Goal: Task Accomplishment & Management: Manage account settings

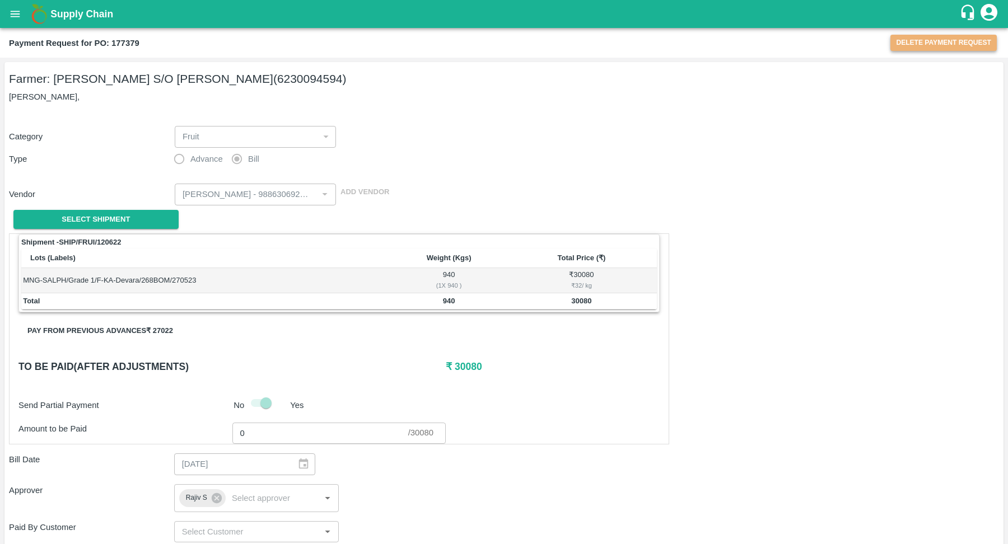
click at [944, 40] on button "Delete Payment Request" at bounding box center [944, 43] width 106 height 16
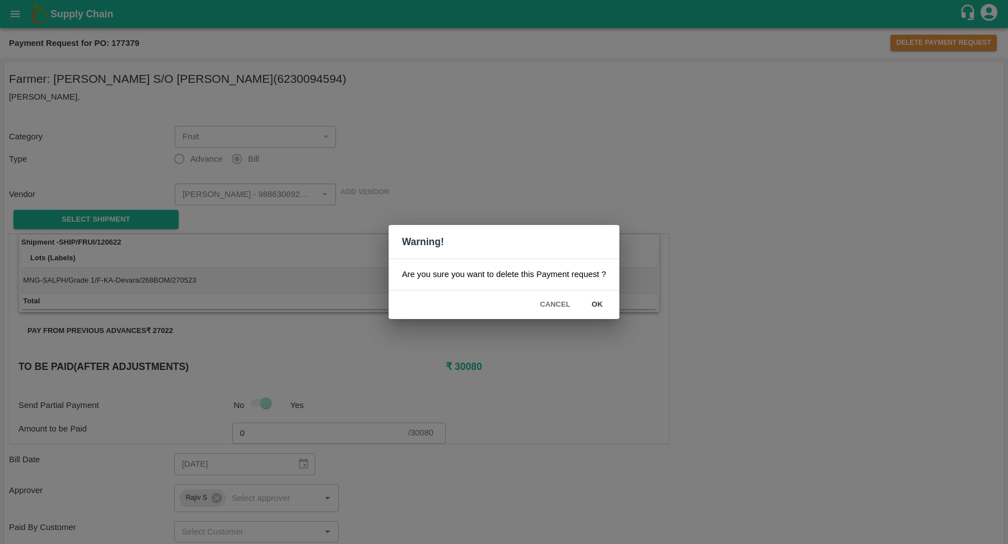
click at [559, 300] on button "Cancel" at bounding box center [554, 305] width 39 height 20
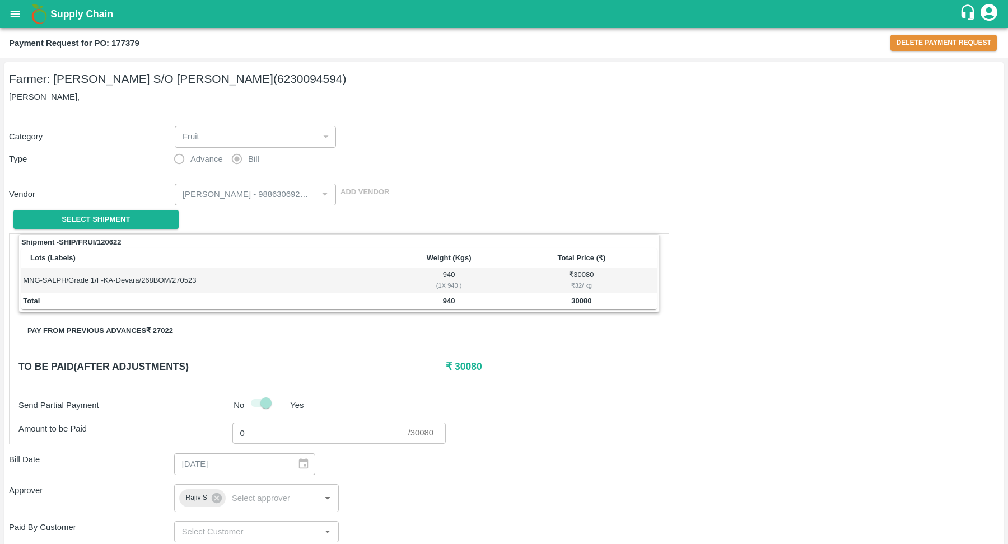
scroll to position [220, 0]
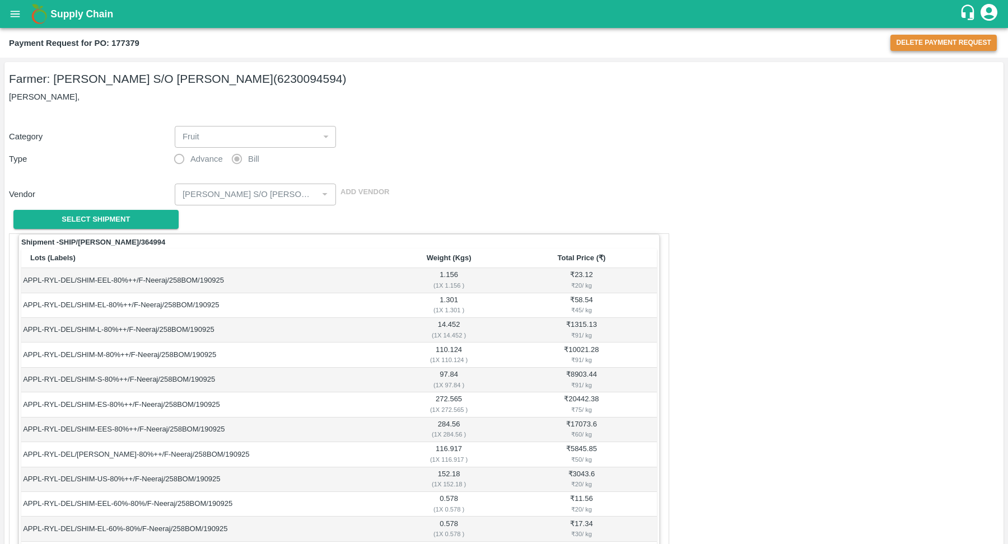
click at [937, 38] on button "Delete Payment Request" at bounding box center [944, 43] width 106 height 16
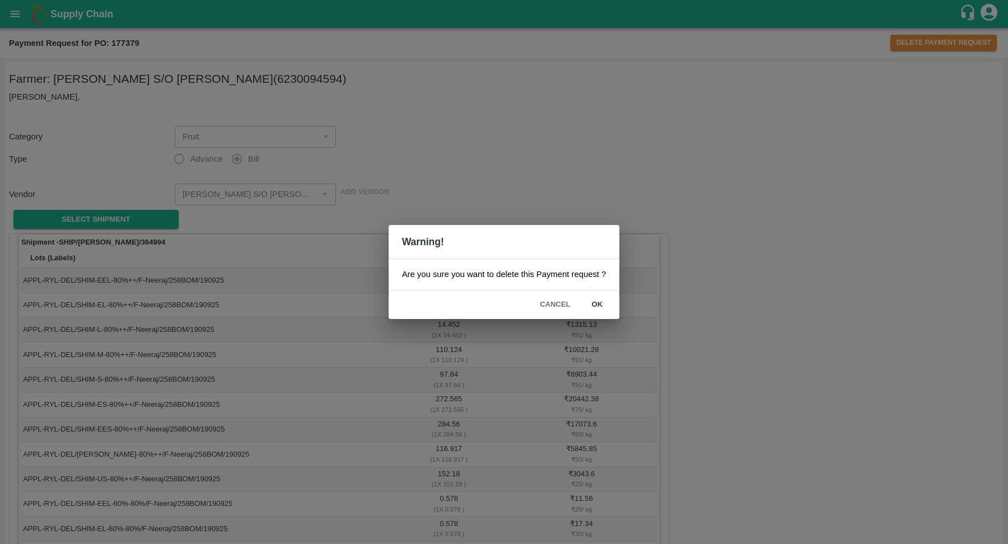
click at [602, 310] on button "ok" at bounding box center [597, 305] width 36 height 20
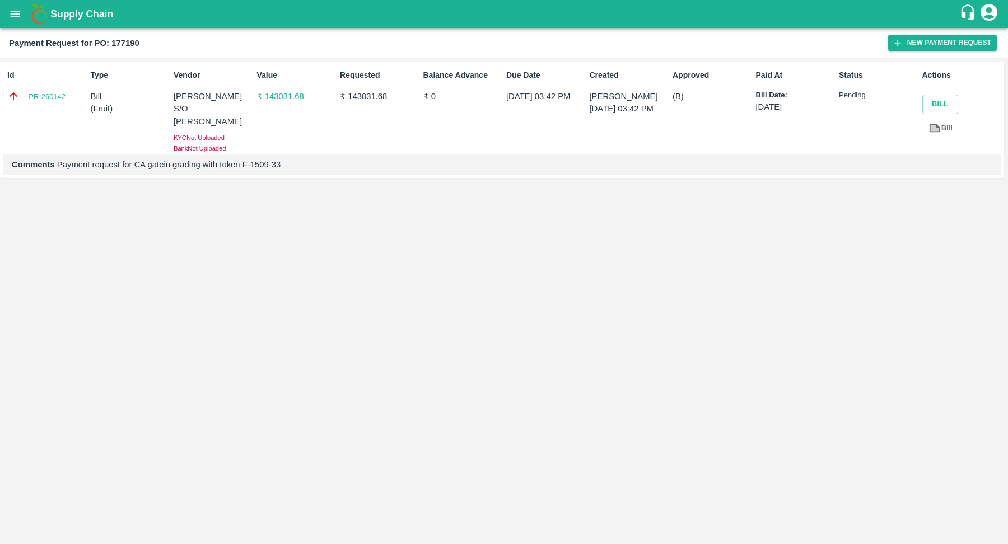
click at [44, 92] on link "PR-260142" at bounding box center [47, 96] width 37 height 11
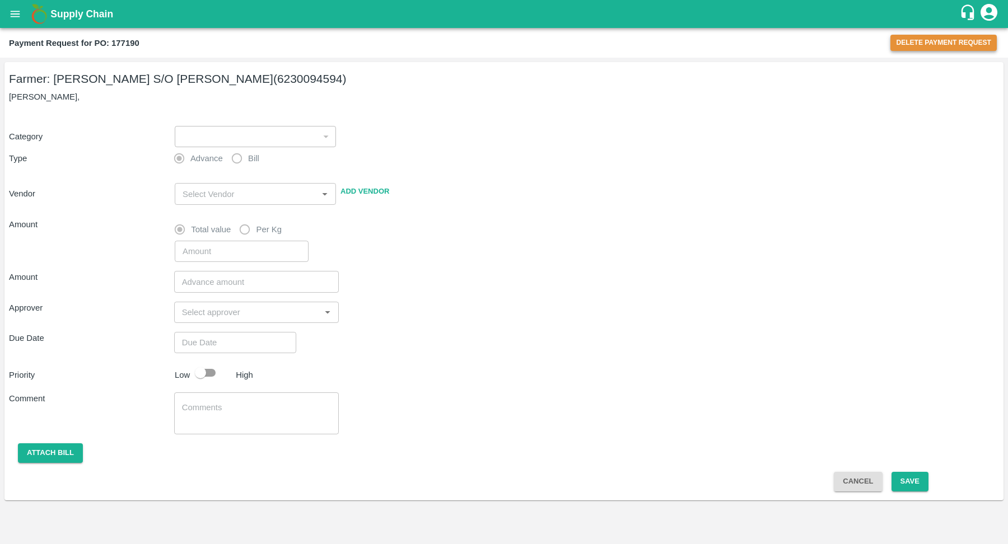
type input "1"
radio input "false"
radio input "true"
type input "Neeraj Kumar S/O Vinod Kumar - 6230094594(Farmer)"
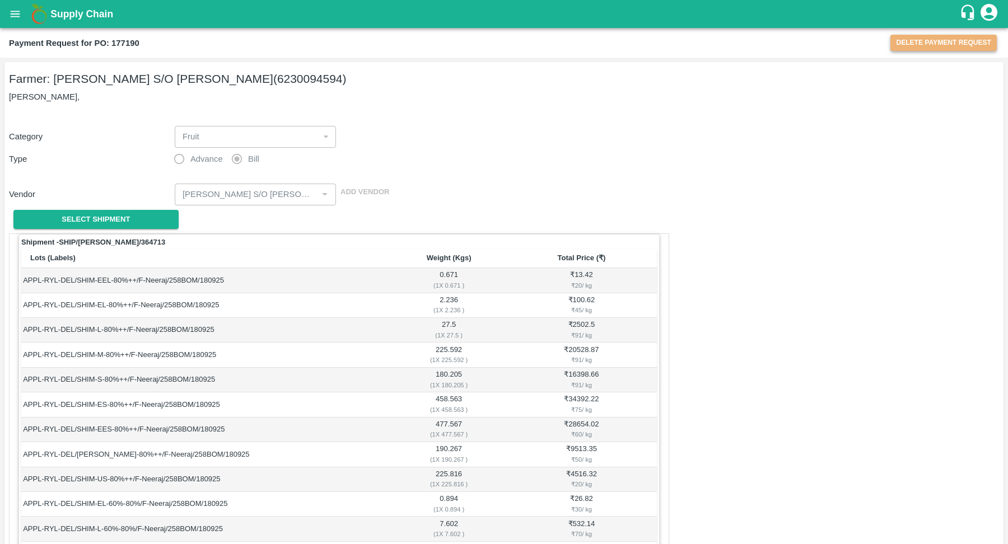
click at [908, 48] on button "Delete Payment Request" at bounding box center [944, 43] width 106 height 16
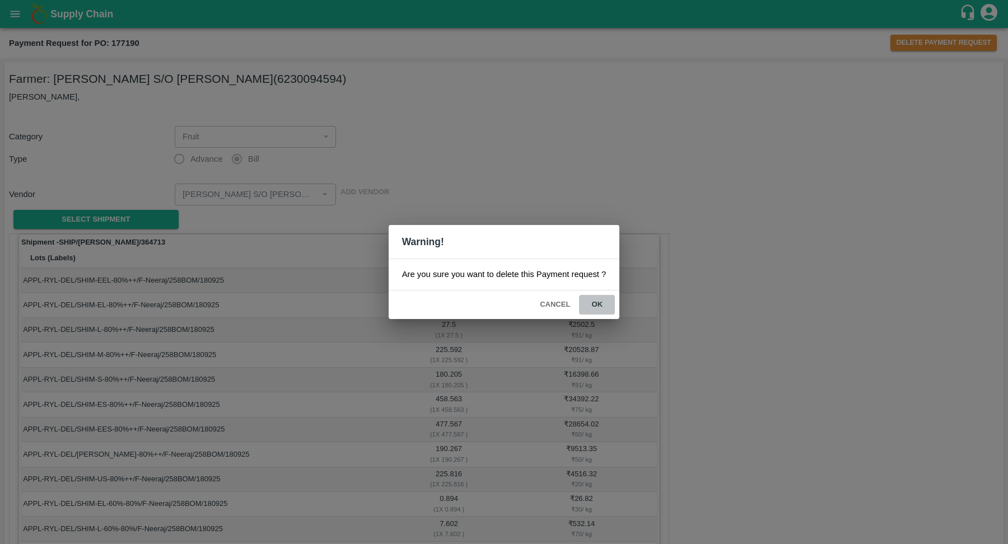
click at [601, 298] on button "ok" at bounding box center [597, 305] width 36 height 20
